Goal: Information Seeking & Learning: Learn about a topic

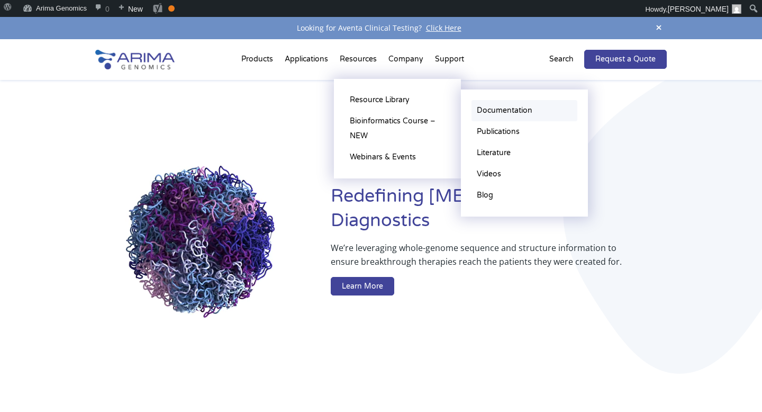
click at [496, 112] on link "Documentation" at bounding box center [524, 110] width 106 height 21
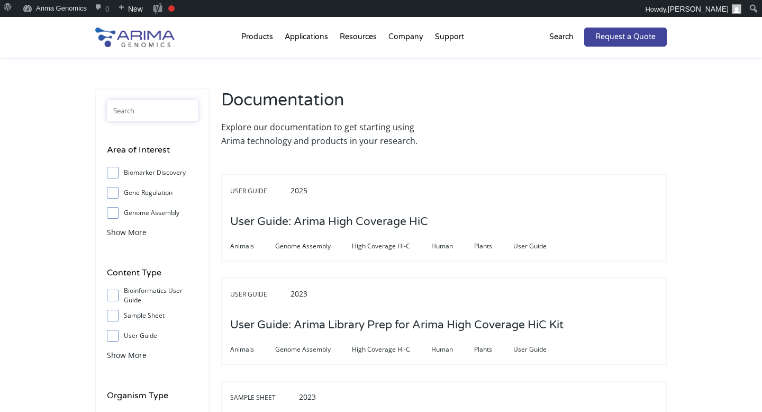
click at [165, 113] on input "text" at bounding box center [152, 110] width 91 height 21
click at [150, 109] on input "arima" at bounding box center [152, 110] width 91 height 21
type input "a"
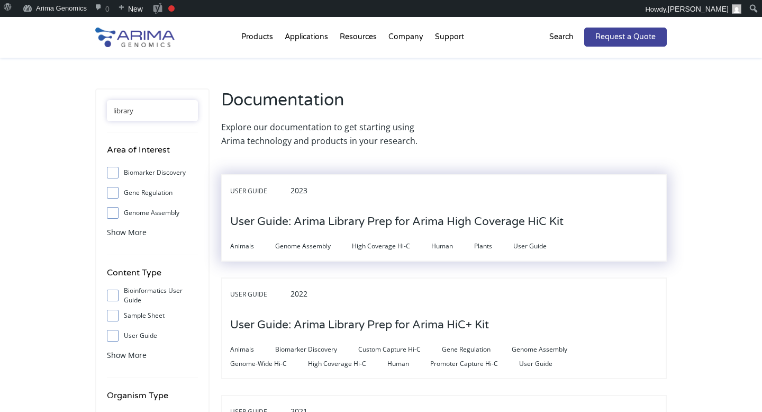
scroll to position [30, 0]
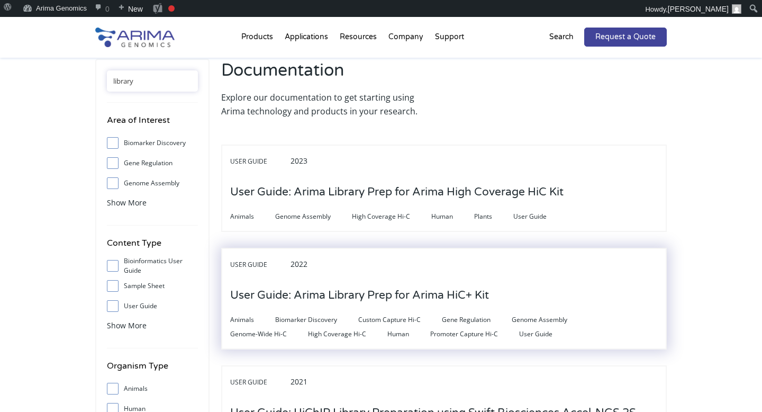
type input "library"
